Goal: Find specific page/section: Find specific page/section

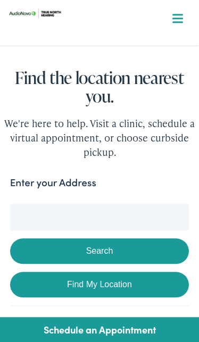
scroll to position [54, 0]
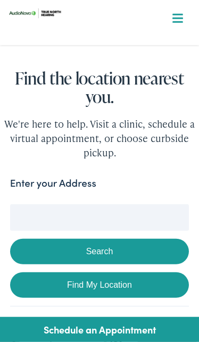
click at [40, 217] on input "Enter your Address" at bounding box center [99, 217] width 179 height 27
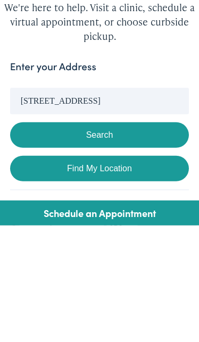
scroll to position [170, 0]
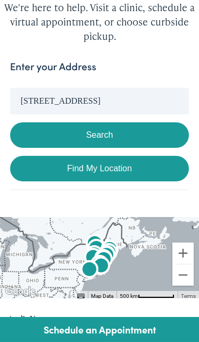
click at [66, 96] on input "7 Lindale Ave" at bounding box center [99, 101] width 179 height 27
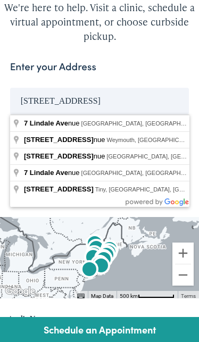
type input "7 Lindale Avenue, Biddeford, ME, USA"
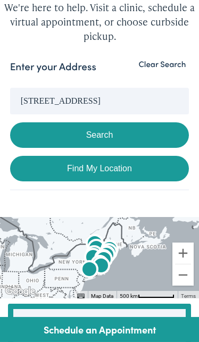
click at [91, 134] on button "Search" at bounding box center [99, 135] width 179 height 26
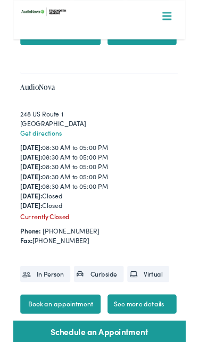
scroll to position [2605, 0]
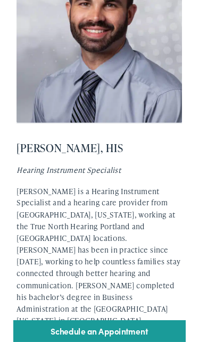
scroll to position [3679, 0]
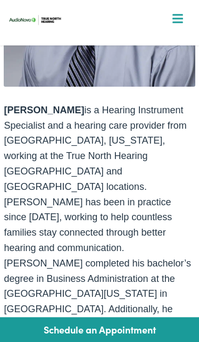
scroll to position [237, 0]
